Goal: Book appointment/travel/reservation

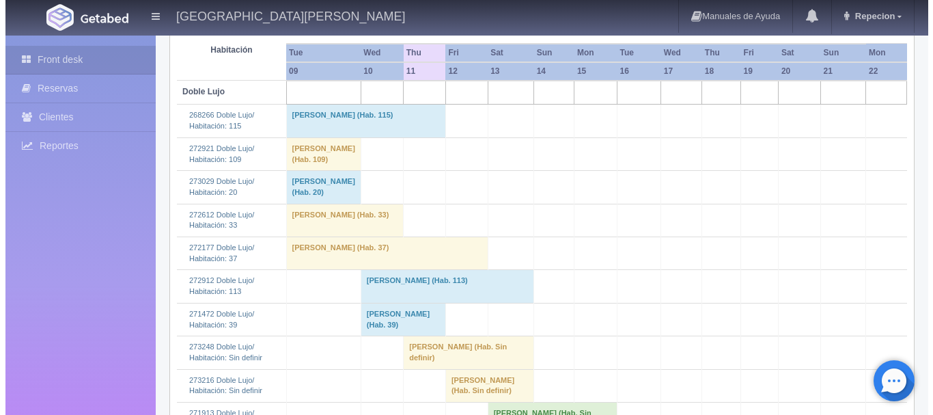
scroll to position [44, 0]
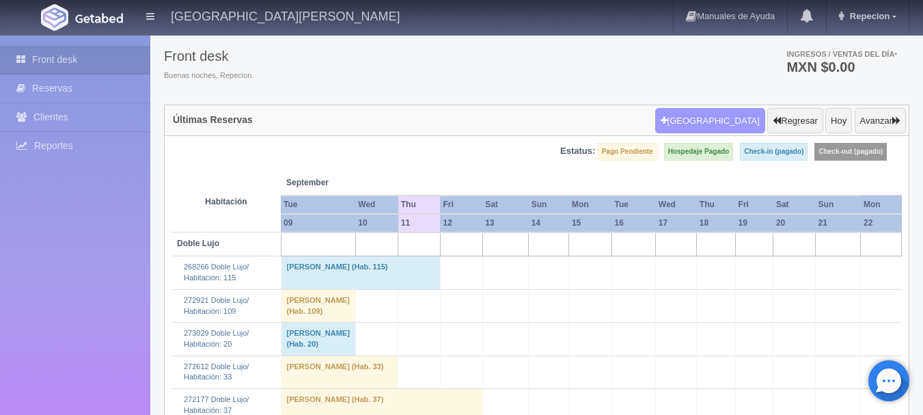
click at [723, 116] on button "[GEOGRAPHIC_DATA]" at bounding box center [710, 121] width 110 height 26
select select
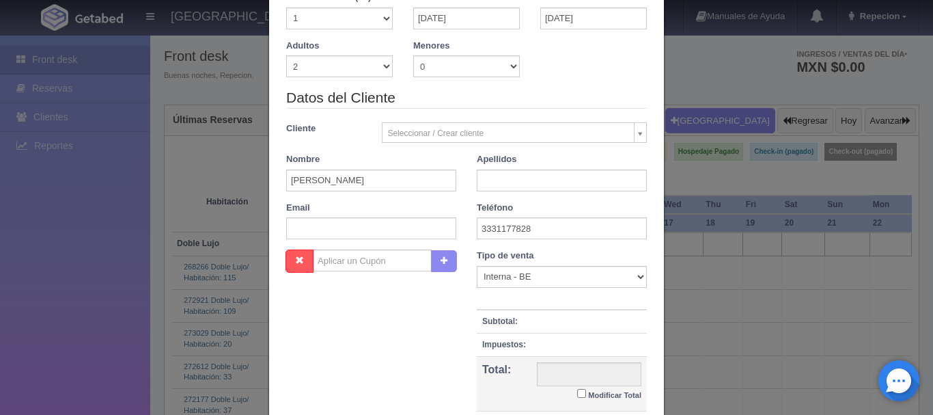
scroll to position [0, 0]
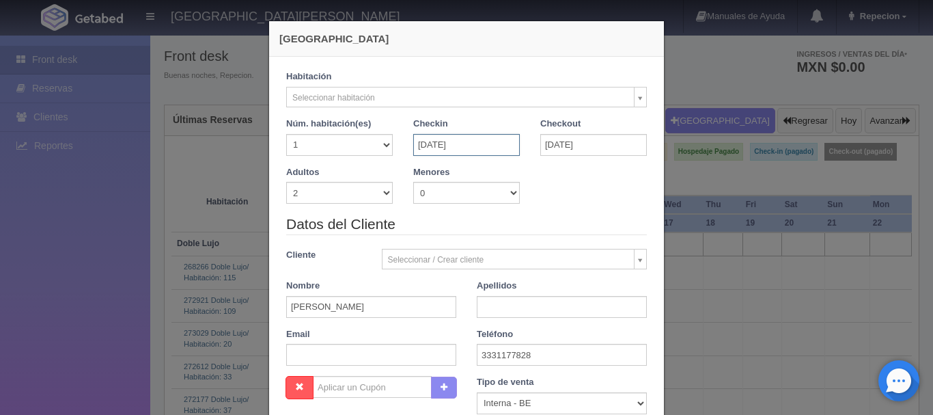
click at [451, 148] on input "[DATE]" at bounding box center [466, 145] width 107 height 22
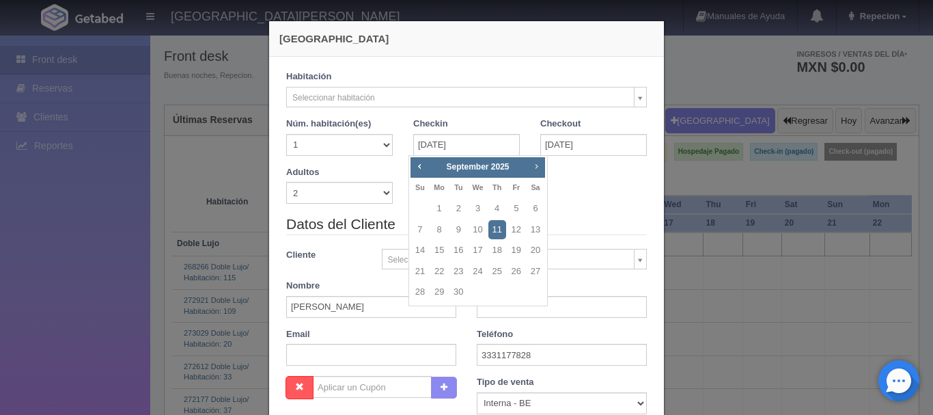
click at [537, 168] on span "Next" at bounding box center [536, 166] width 11 height 11
checkbox input "false"
click at [463, 249] on link "14" at bounding box center [459, 251] width 18 height 20
type input "[DATE]"
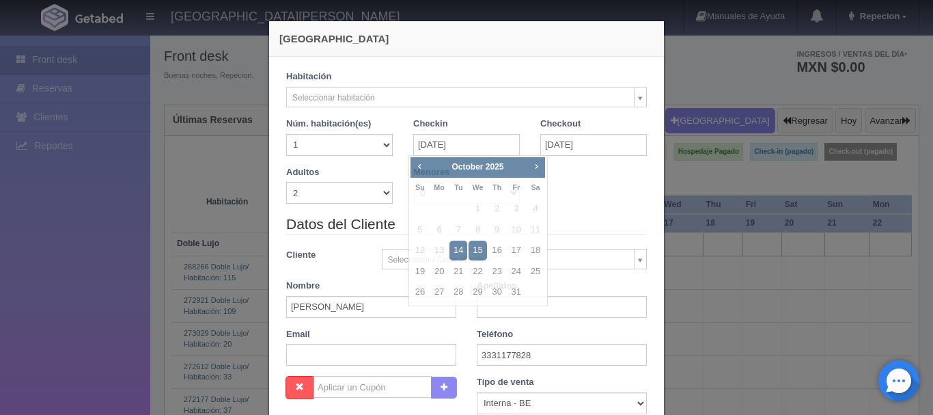
checkbox input "false"
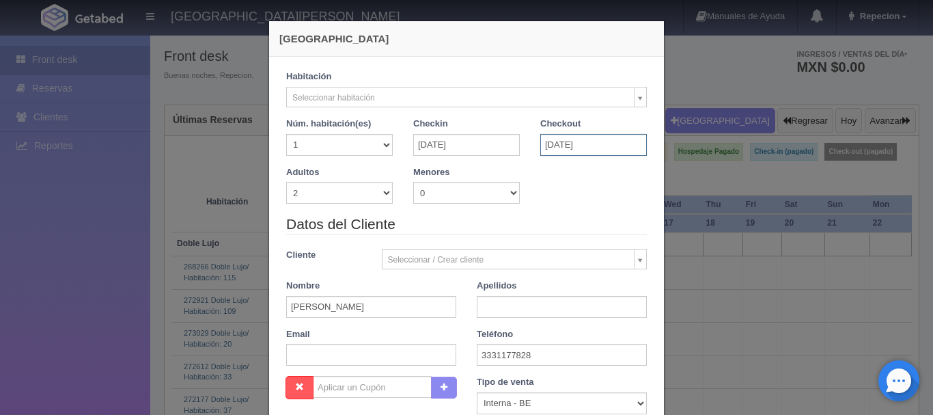
click at [586, 143] on input "[DATE]" at bounding box center [594, 145] width 107 height 22
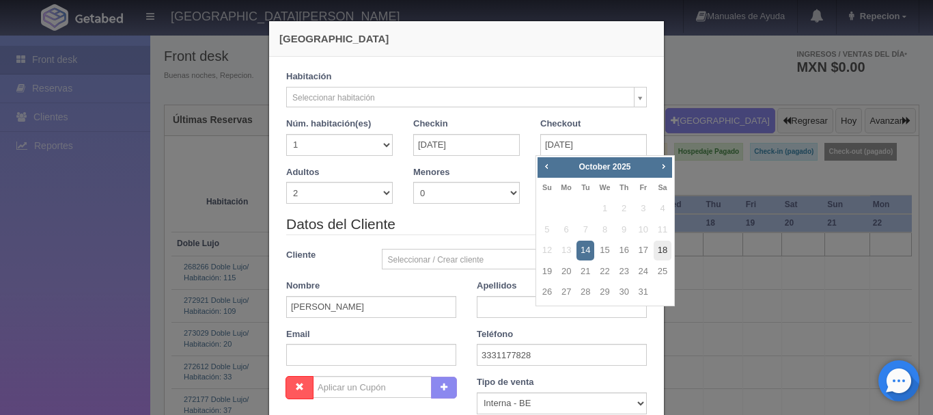
click at [666, 255] on link "18" at bounding box center [663, 251] width 18 height 20
type input "[DATE]"
checkbox input "false"
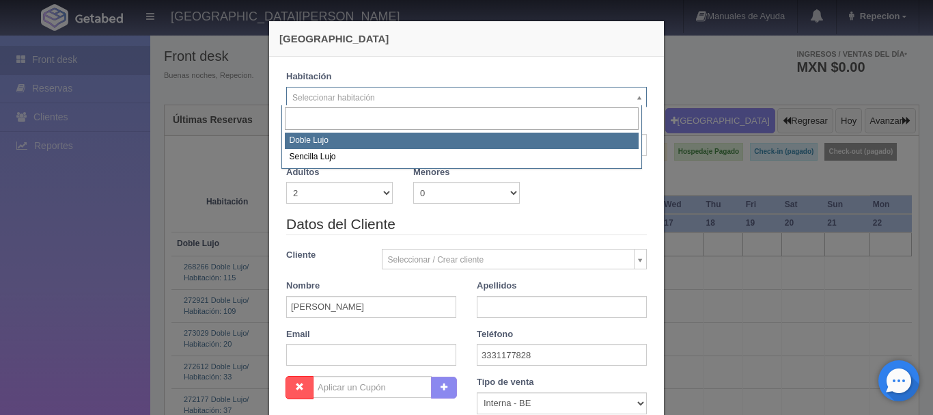
select select "577"
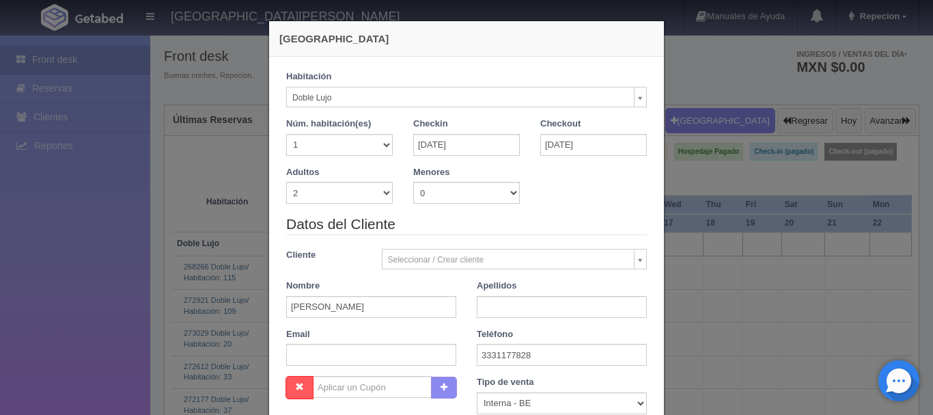
checkbox input "false"
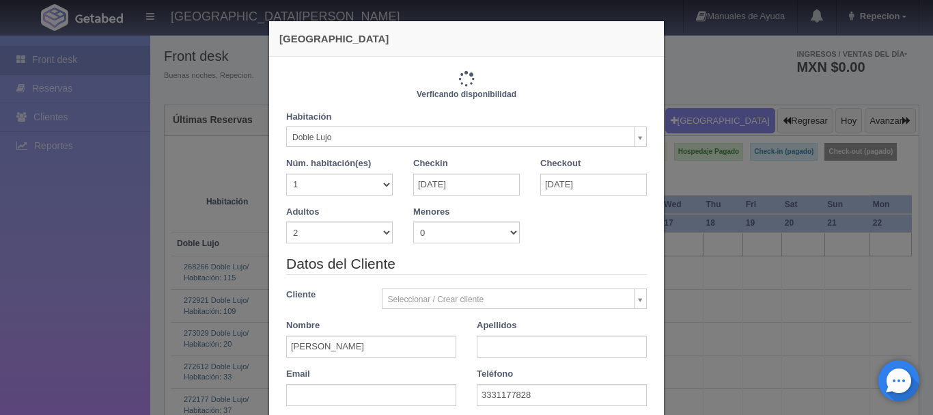
type input "4880.00"
checkbox input "false"
